Goal: Task Accomplishment & Management: Manage account settings

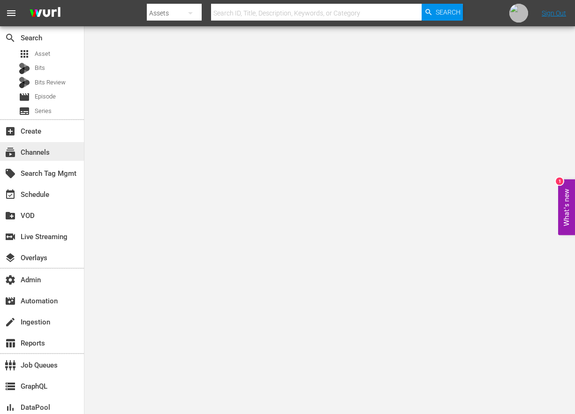
click at [32, 154] on div "subscriptions Channels" at bounding box center [26, 151] width 53 height 8
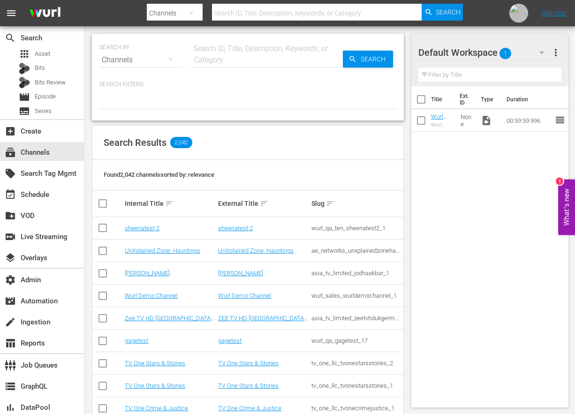
click at [245, 58] on input "text" at bounding box center [267, 60] width 152 height 23
type input "Bridezilla"
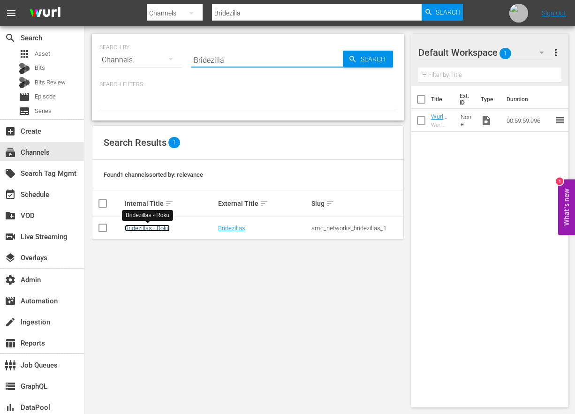
click at [164, 228] on link "Bridezillas - Roku" at bounding box center [147, 228] width 45 height 7
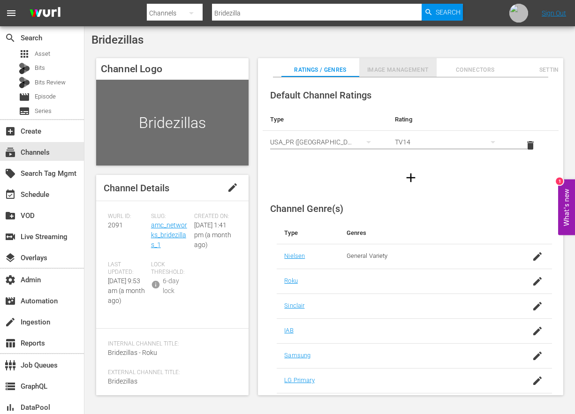
click at [407, 68] on span "Image Management" at bounding box center [397, 70] width 77 height 10
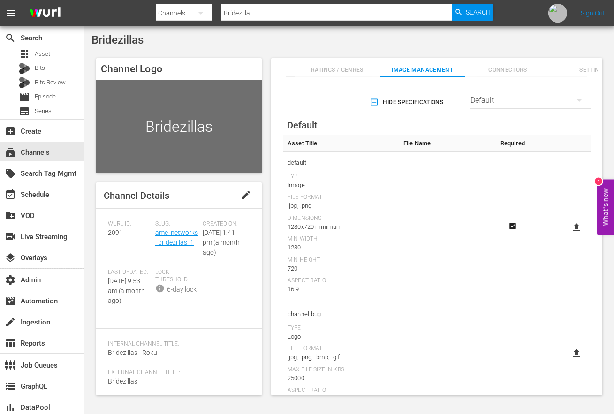
click at [506, 103] on div "Default" at bounding box center [531, 100] width 120 height 26
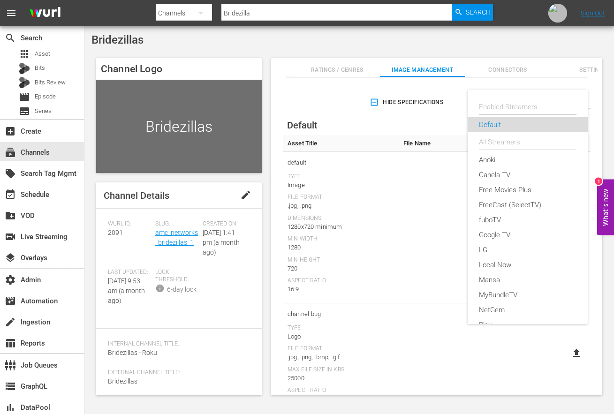
click at [501, 124] on div "Default" at bounding box center [528, 124] width 98 height 15
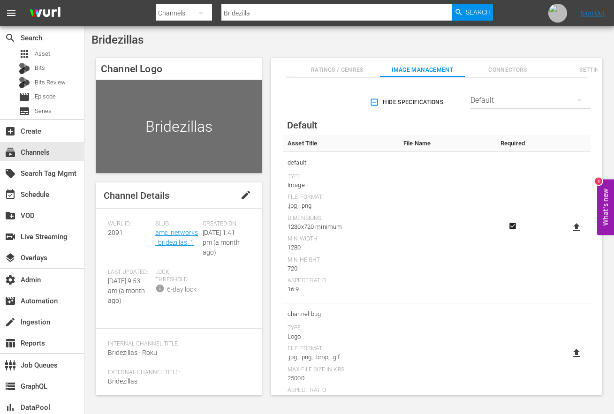
click at [573, 226] on icon at bounding box center [576, 227] width 7 height 8
click at [568, 236] on input "file" at bounding box center [567, 236] width 0 height 0
